Goal: Task Accomplishment & Management: Manage account settings

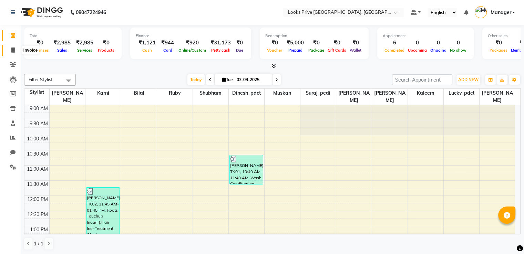
click at [10, 50] on span at bounding box center [13, 51] width 12 height 8
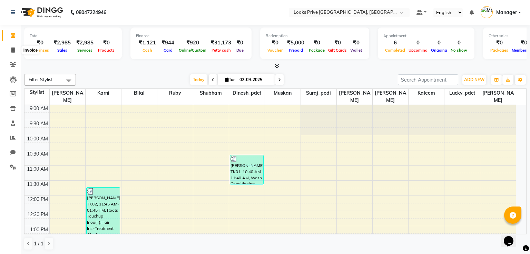
select select "6205"
select select "service"
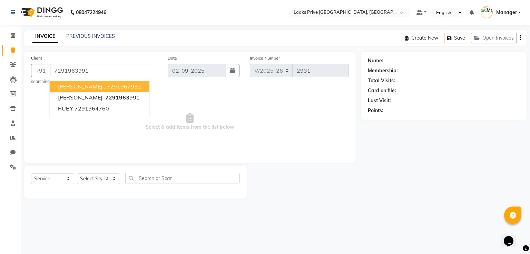
type input "7291963991"
select select "1: Object"
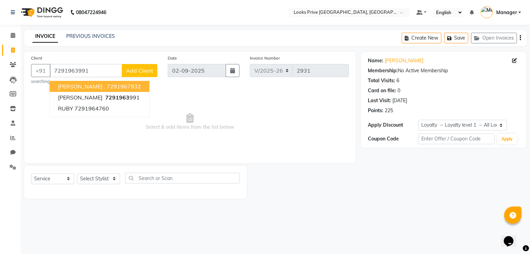
click at [180, 39] on div "INVOICE PREVIOUS INVOICES Create New Save Open Invoices" at bounding box center [275, 38] width 502 height 16
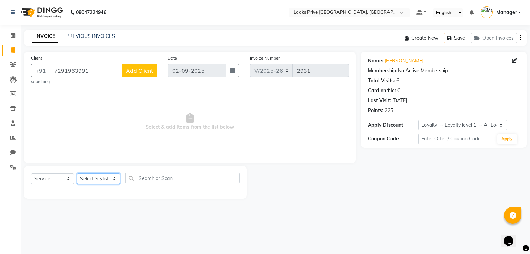
click at [97, 180] on select "Select Stylist A2R_Master [PERSON_NAME] [PERSON_NAME] Dinesh_pdct [PERSON_NAME]…" at bounding box center [98, 179] width 43 height 11
select select "62232"
click at [77, 174] on select "Select Stylist A2R_Master [PERSON_NAME] [PERSON_NAME] Dinesh_pdct [PERSON_NAME]…" at bounding box center [98, 179] width 43 height 11
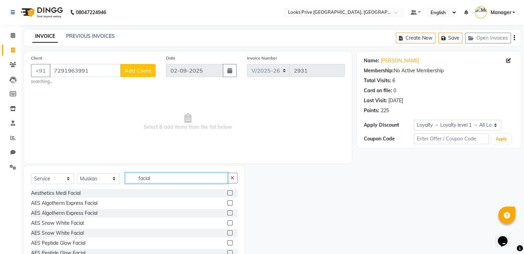
type input "facial"
click at [228, 204] on label at bounding box center [230, 203] width 5 height 5
click at [228, 204] on input "checkbox" at bounding box center [230, 203] width 4 height 4
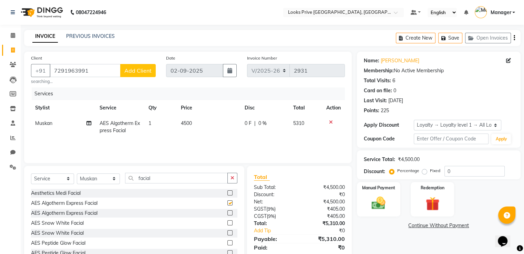
checkbox input "false"
click at [197, 124] on td "4500" at bounding box center [209, 127] width 64 height 23
select select "62232"
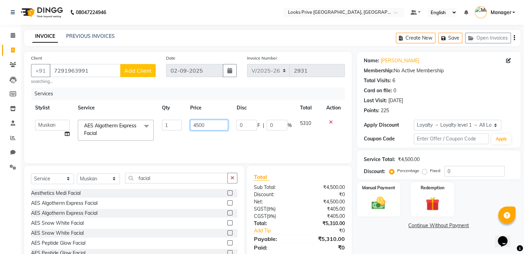
click at [197, 124] on input "4500" at bounding box center [209, 125] width 38 height 11
type input "7000"
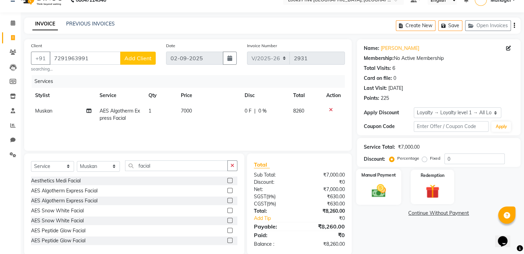
scroll to position [24, 0]
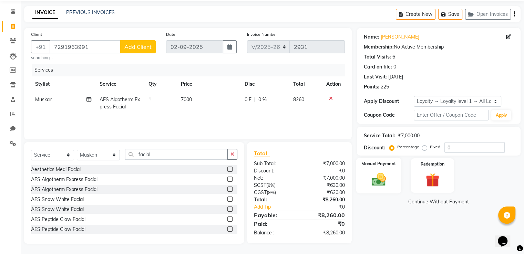
click at [379, 177] on img at bounding box center [378, 180] width 23 height 17
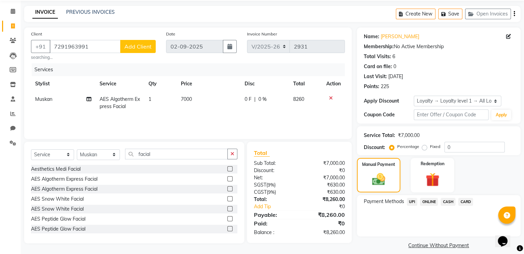
click at [414, 202] on span "UPI" at bounding box center [412, 202] width 11 height 8
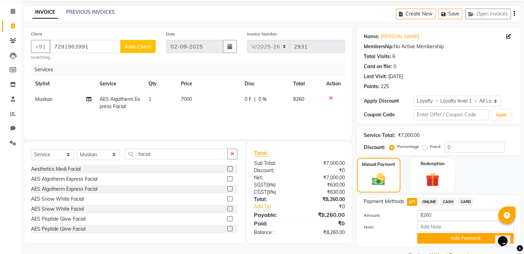
click at [447, 238] on button "Add Payment" at bounding box center [465, 238] width 97 height 11
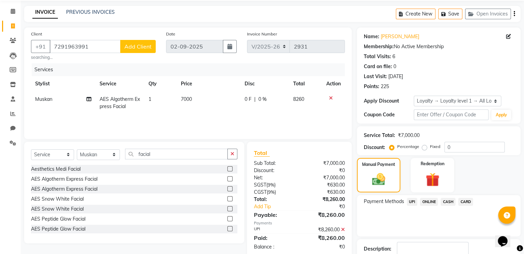
scroll to position [73, 0]
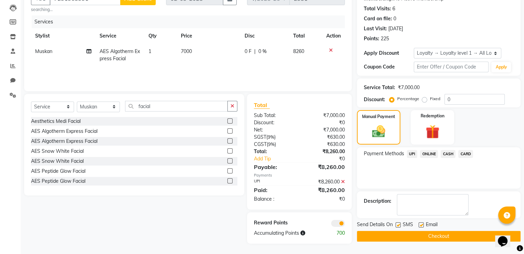
click at [369, 233] on button "Checkout" at bounding box center [439, 236] width 164 height 11
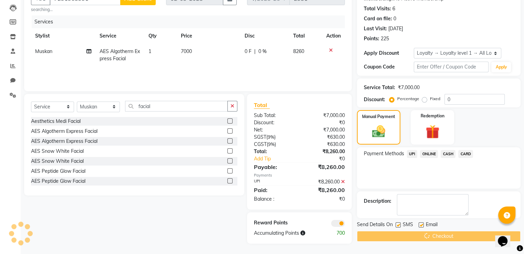
scroll to position [25, 0]
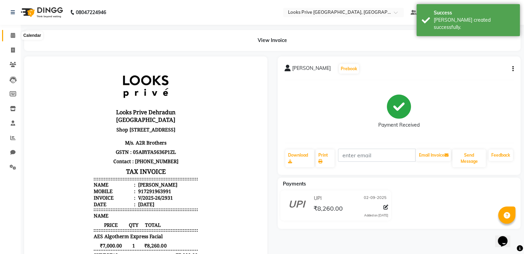
click at [16, 37] on span at bounding box center [13, 36] width 12 height 8
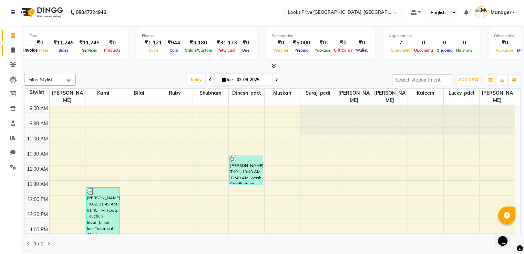
click at [14, 50] on icon at bounding box center [13, 50] width 4 height 5
select select "service"
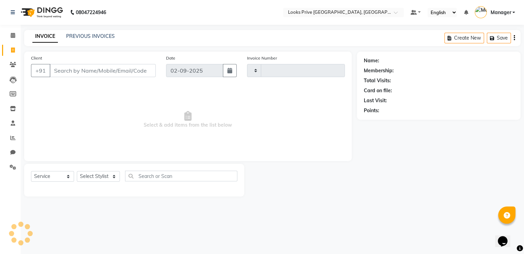
type input "2932"
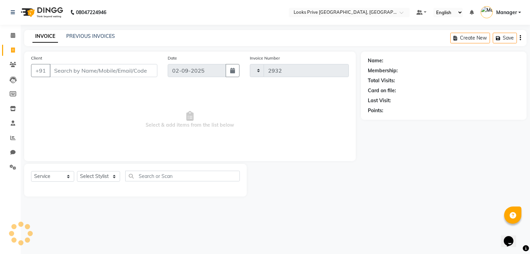
select select "6205"
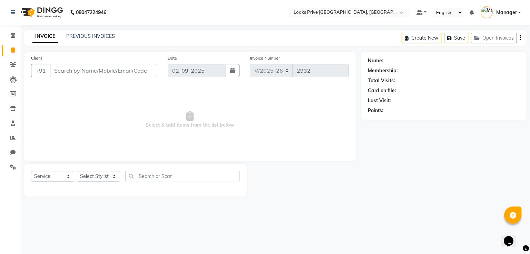
click at [94, 184] on div "Select Service Product Membership Package Voucher Prepaid Gift Card Select Styl…" at bounding box center [135, 179] width 209 height 16
click at [97, 177] on select "Select Stylist A2R_Master [PERSON_NAME] [PERSON_NAME] Dinesh_pdct [PERSON_NAME]…" at bounding box center [98, 176] width 43 height 11
select select "62232"
click at [77, 172] on select "Select Stylist A2R_Master [PERSON_NAME] [PERSON_NAME] Dinesh_pdct [PERSON_NAME]…" at bounding box center [98, 176] width 43 height 11
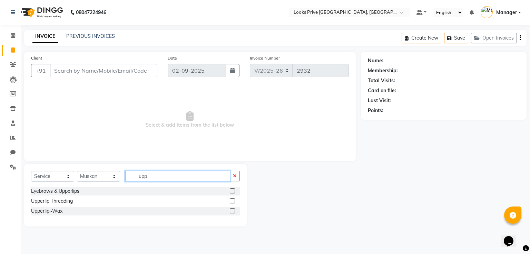
type input "upp"
click at [230, 192] on label at bounding box center [232, 191] width 5 height 5
click at [230, 192] on input "checkbox" at bounding box center [232, 191] width 4 height 4
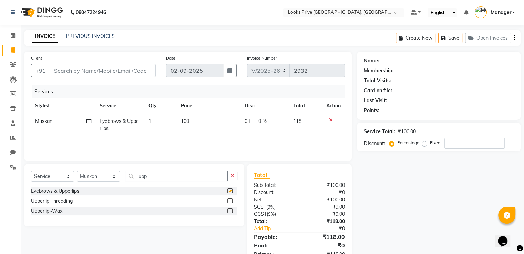
checkbox input "false"
click at [194, 123] on td "100" at bounding box center [209, 125] width 64 height 23
select select "62232"
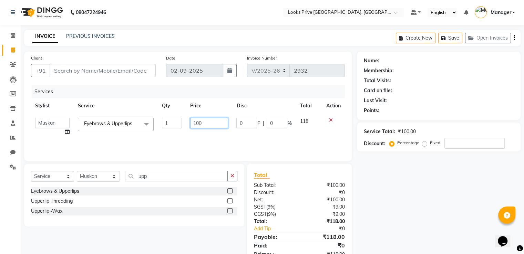
click at [194, 123] on input "100" at bounding box center [209, 123] width 38 height 11
type input "200"
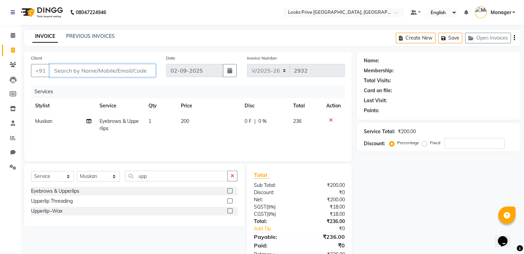
click at [110, 68] on input "Client" at bounding box center [103, 70] width 106 height 13
type input "7"
type input "0"
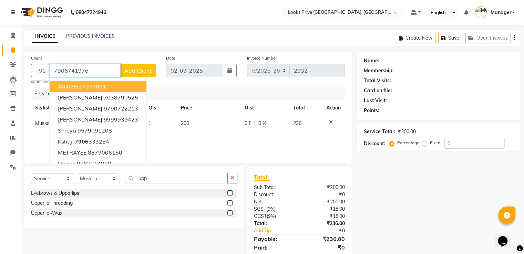
type input "7906741976"
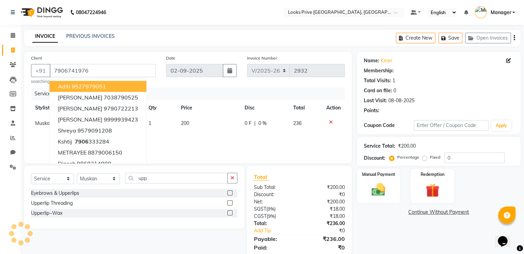
select select "1: Object"
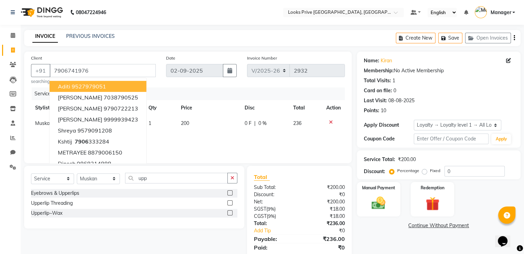
click at [283, 35] on div "INVOICE PREVIOUS INVOICES Create New Save Open Invoices" at bounding box center [272, 38] width 497 height 16
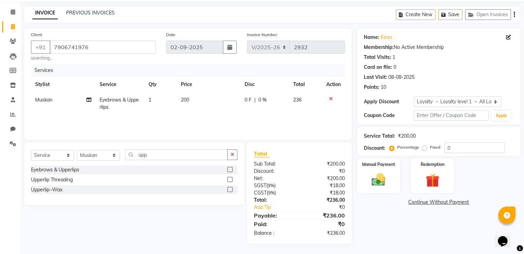
scroll to position [24, 0]
click at [379, 175] on img at bounding box center [378, 180] width 23 height 17
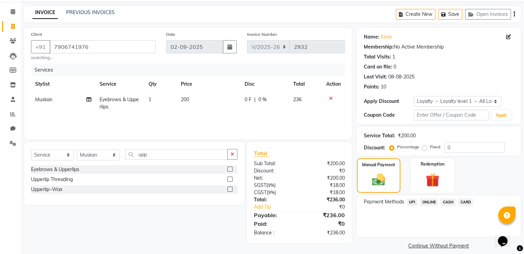
click at [448, 203] on span "CASH" at bounding box center [448, 203] width 15 height 8
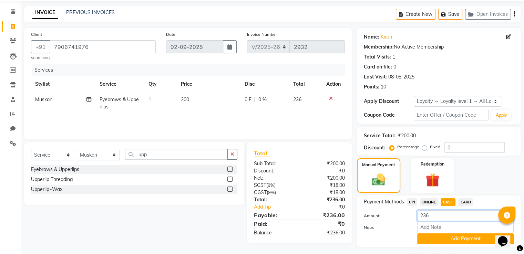
drag, startPoint x: 432, startPoint y: 218, endPoint x: 402, endPoint y: 217, distance: 29.7
click at [405, 218] on div "Amount: 236" at bounding box center [439, 217] width 160 height 12
click at [430, 149] on label "Fixed" at bounding box center [435, 147] width 10 height 6
click at [426, 149] on input "Fixed" at bounding box center [426, 147] width 5 height 5
radio input "true"
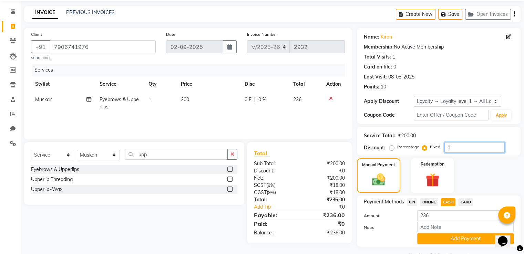
click at [462, 152] on input "0" at bounding box center [475, 147] width 60 height 11
type input "06"
click at [448, 200] on span "CASH" at bounding box center [448, 203] width 15 height 8
type input "230"
click at [435, 236] on button "Add Payment" at bounding box center [465, 239] width 97 height 11
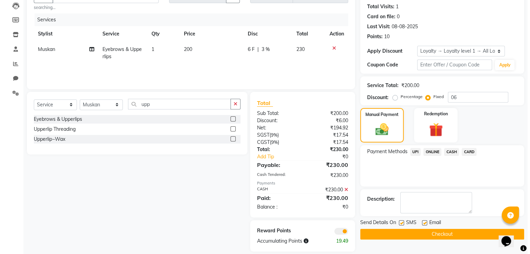
scroll to position [83, 0]
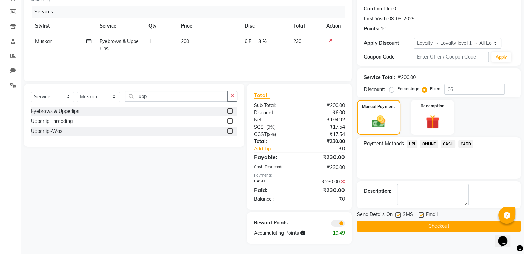
click at [338, 227] on div "Reward Points Accumulating Points 19.49" at bounding box center [299, 228] width 105 height 31
click at [340, 224] on span at bounding box center [338, 223] width 14 height 7
click at [345, 225] on input "checkbox" at bounding box center [345, 225] width 0 height 0
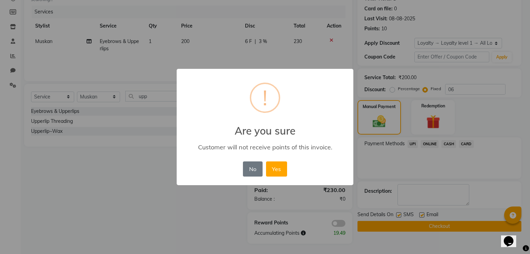
click at [266, 162] on button "Yes" at bounding box center [276, 169] width 21 height 15
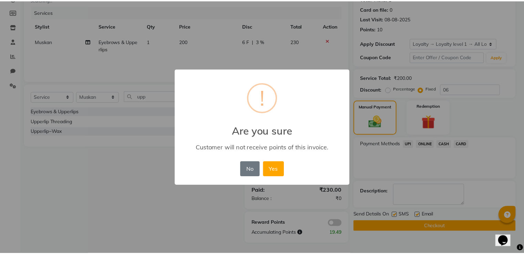
scroll to position [73, 0]
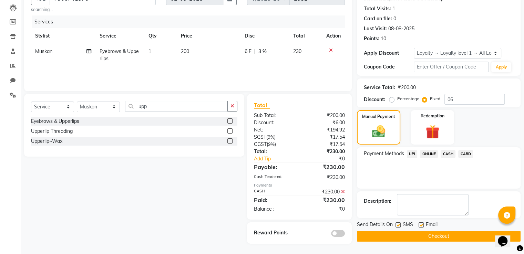
click at [364, 238] on button "Checkout" at bounding box center [439, 236] width 164 height 11
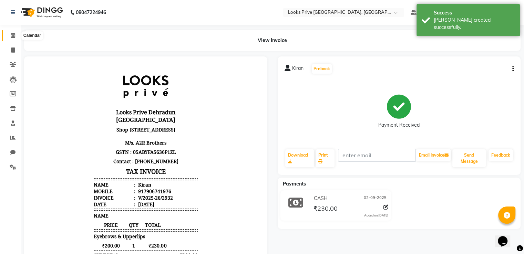
click at [11, 34] on icon at bounding box center [13, 35] width 4 height 5
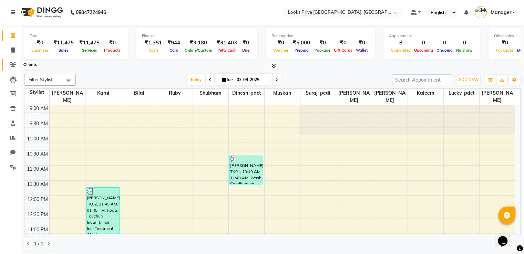
click at [10, 68] on span at bounding box center [13, 65] width 12 height 8
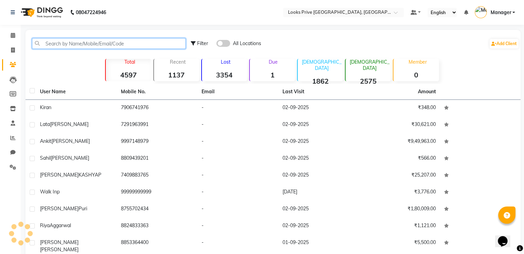
click at [78, 45] on input "text" at bounding box center [109, 43] width 154 height 11
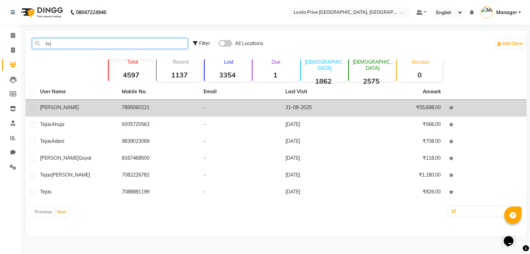
type input "tej"
click at [132, 107] on td "7895060221" at bounding box center [159, 108] width 82 height 17
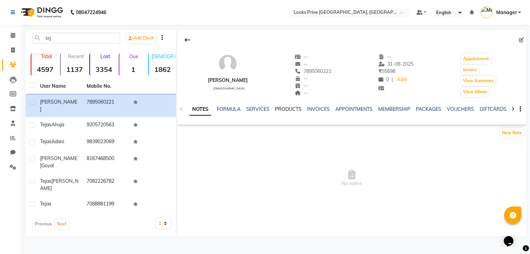
click at [288, 109] on link "PRODUCTS" at bounding box center [288, 109] width 27 height 6
